Goal: Task Accomplishment & Management: Manage account settings

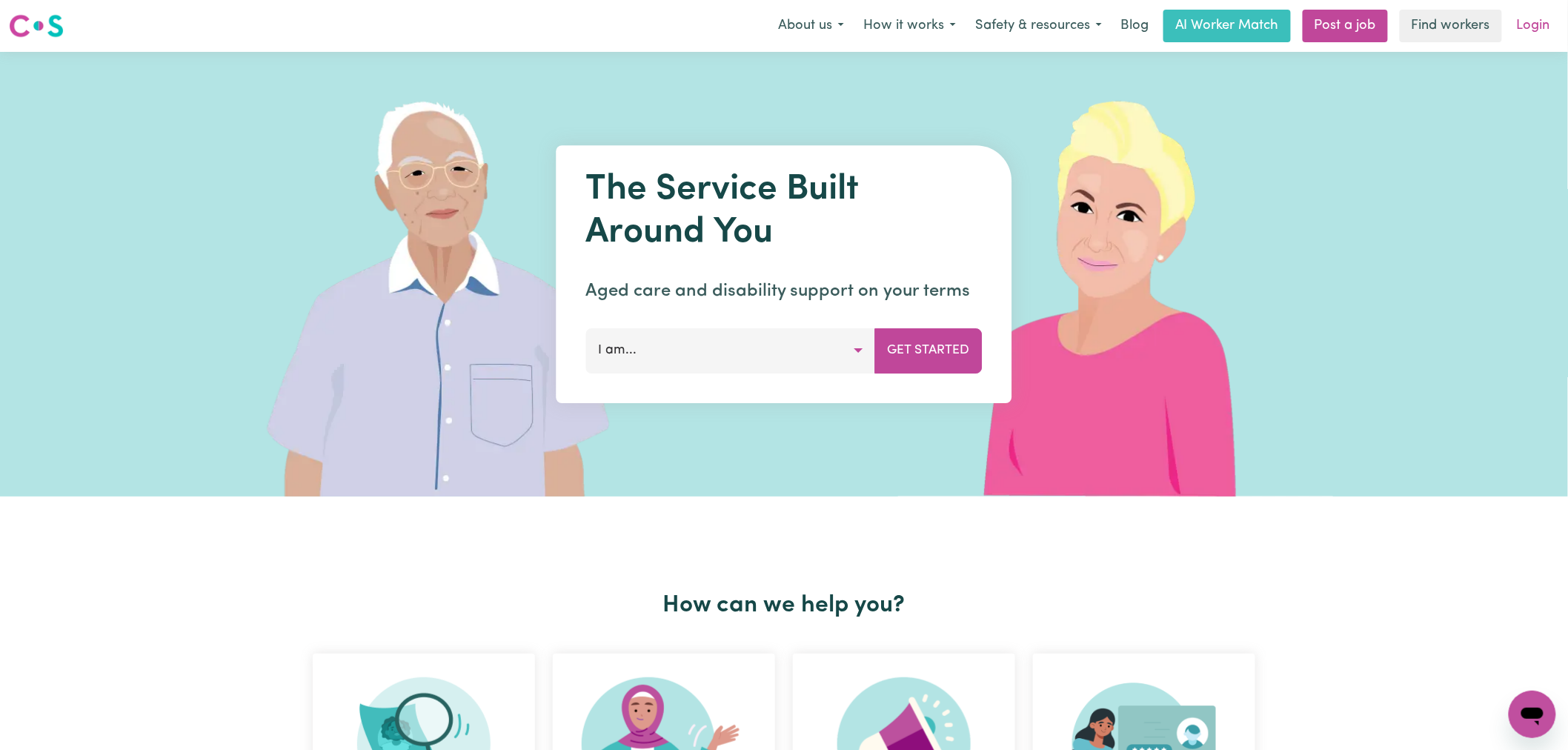
click at [1533, 25] on link "Login" at bounding box center [1533, 26] width 51 height 33
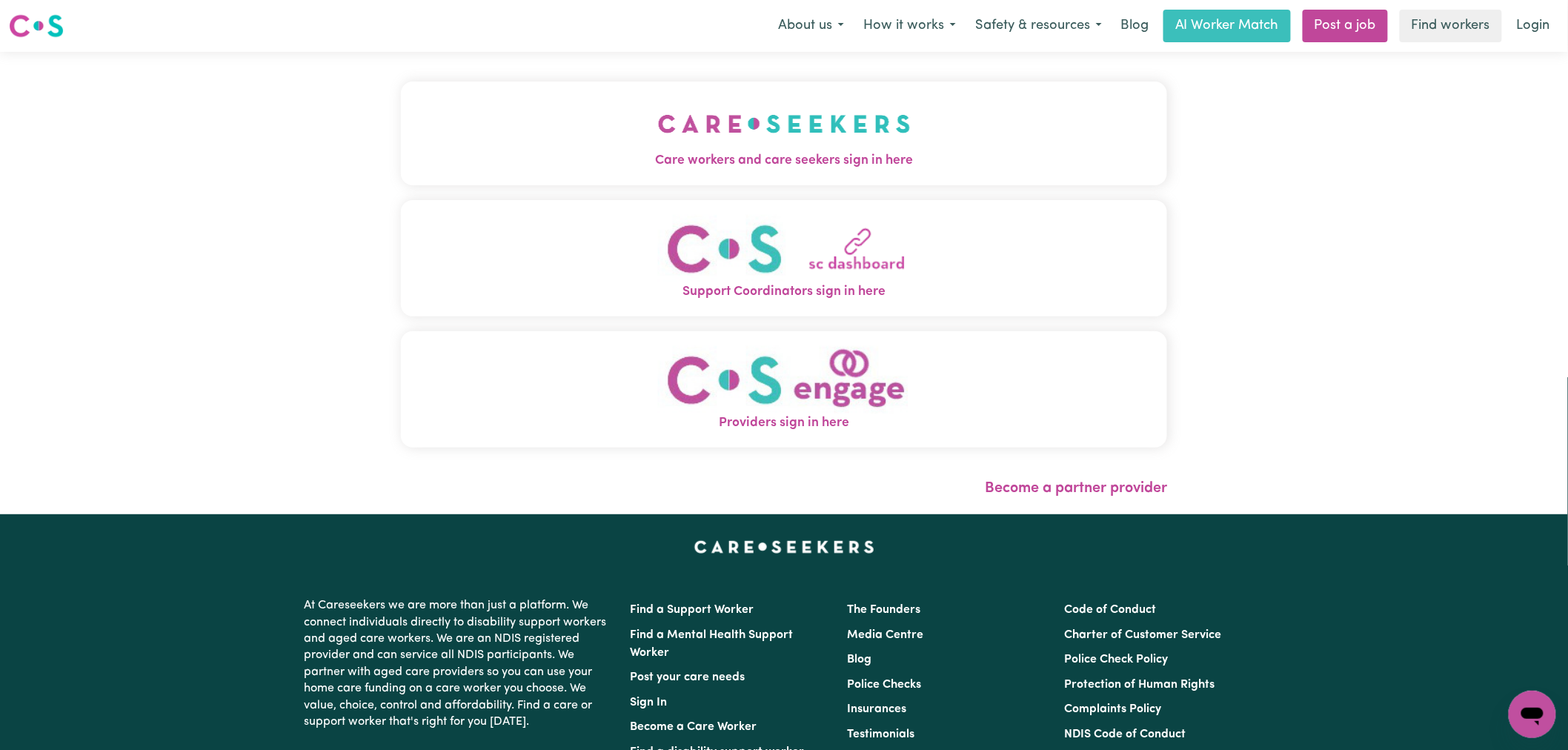
click at [574, 100] on button "Care workers and care seekers sign in here" at bounding box center [784, 134] width 767 height 104
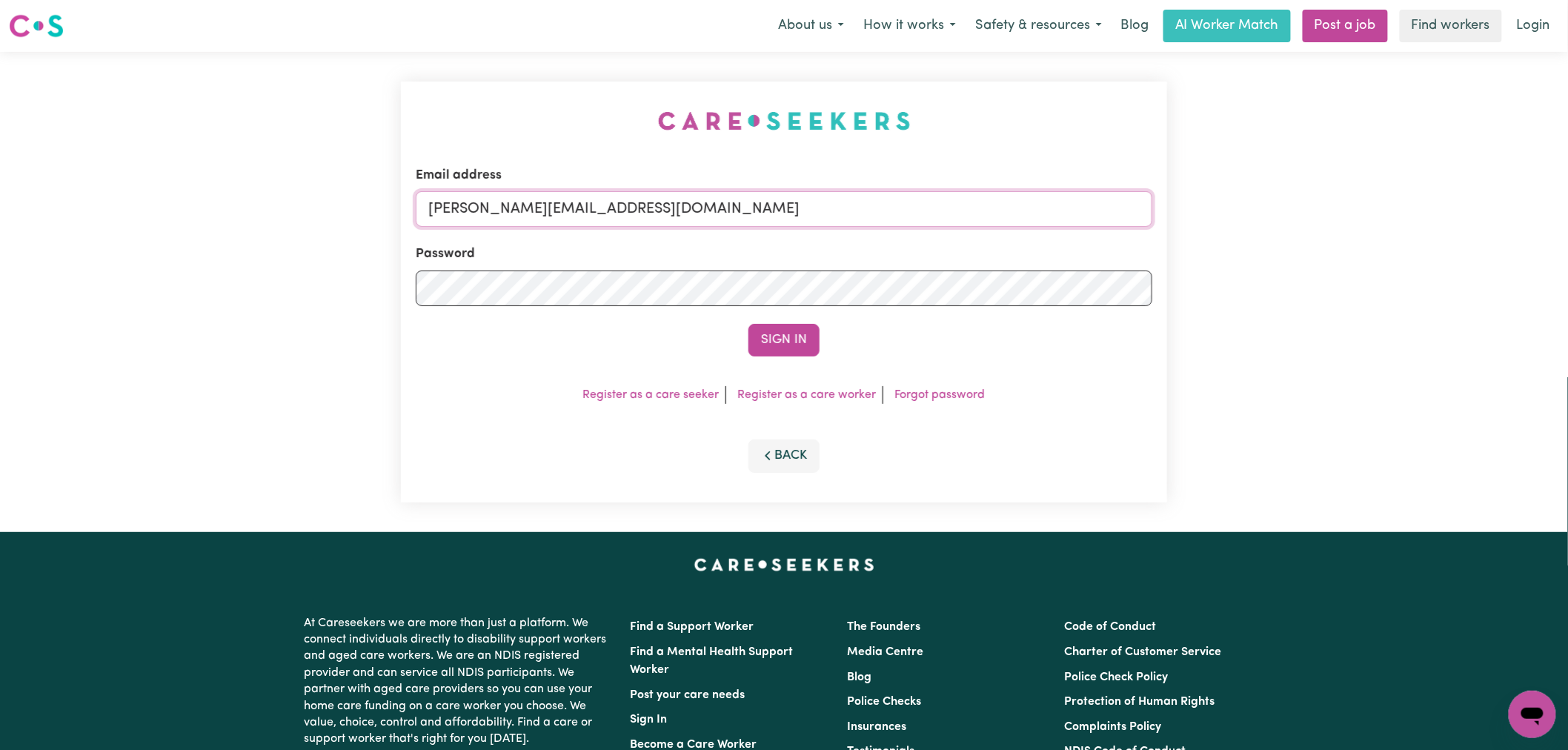
click at [694, 210] on input "[PERSON_NAME][EMAIL_ADDRESS][DOMAIN_NAME]" at bounding box center [784, 208] width 737 height 35
drag, startPoint x: 833, startPoint y: 213, endPoint x: 505, endPoint y: 213, distance: 328.0
click at [505, 213] on input "[EMAIL_ADDRESS][DOMAIN_NAME]" at bounding box center [784, 208] width 737 height 35
click at [786, 338] on button "Sign In" at bounding box center [784, 340] width 71 height 33
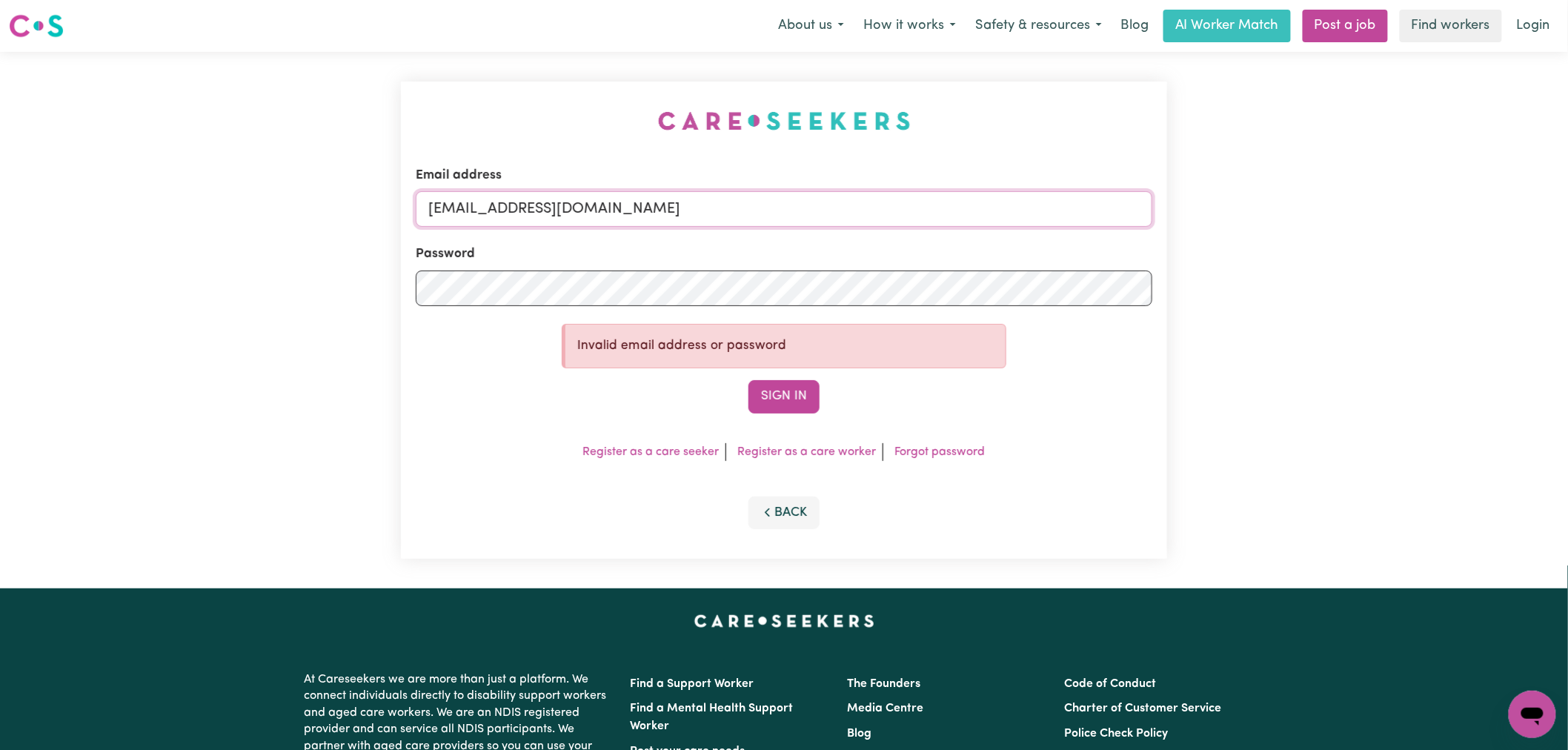
click at [827, 197] on input "[EMAIL_ADDRESS][DOMAIN_NAME]" at bounding box center [784, 208] width 737 height 35
paste input "[PERSON_NAME]"
drag, startPoint x: 866, startPoint y: 204, endPoint x: 502, endPoint y: 210, distance: 364.0
click at [502, 210] on input "[EMAIL_ADDRESS][PERSON_NAME][DOMAIN_NAME]" at bounding box center [784, 208] width 737 height 35
type input "[EMAIL_ADDRESS][PERSON_NAME][DOMAIN_NAME]"
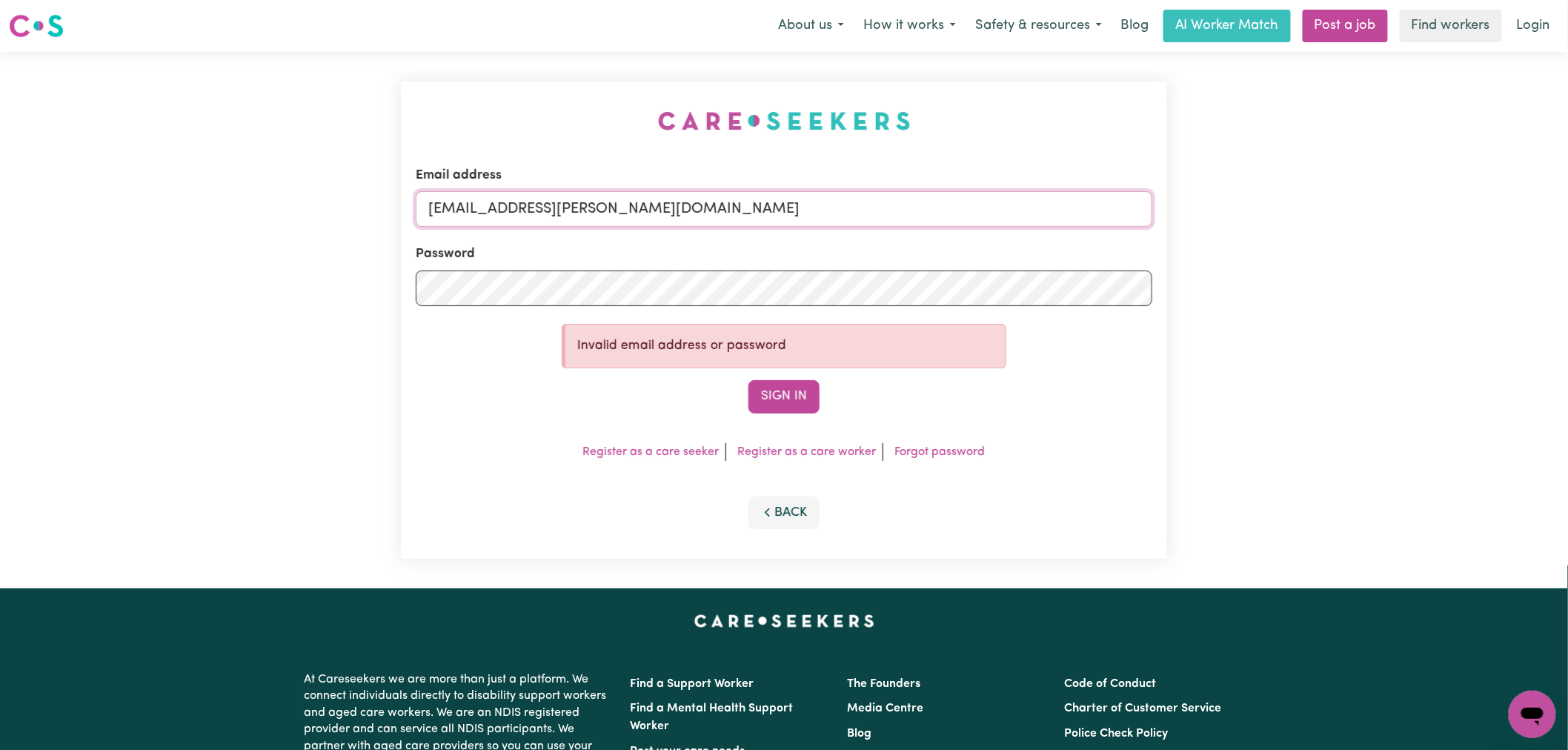
click at [749, 380] on button "Sign In" at bounding box center [784, 396] width 71 height 33
